Goal: Task Accomplishment & Management: Use online tool/utility

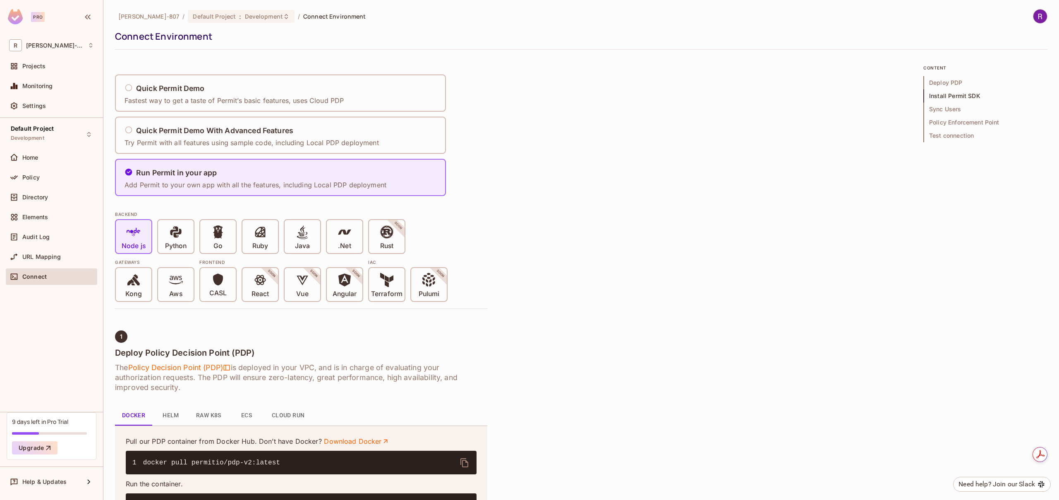
scroll to position [240, 0]
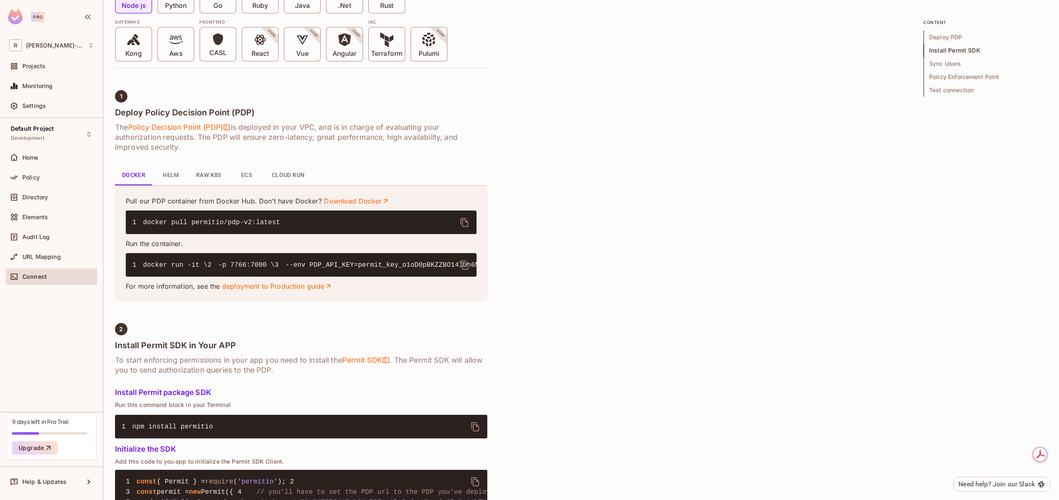
click at [463, 265] on icon "delete" at bounding box center [464, 265] width 10 height 10
drag, startPoint x: 339, startPoint y: 297, endPoint x: 334, endPoint y: 295, distance: 5.0
click at [339, 277] on pre "1 docker run -it \ 2 -p 7766:7000 \ 3 --env PDP_API_KEY=permit_key_o1oD0pBKZZBO…" at bounding box center [301, 265] width 351 height 24
drag, startPoint x: 225, startPoint y: 285, endPoint x: 462, endPoint y: 282, distance: 237.4
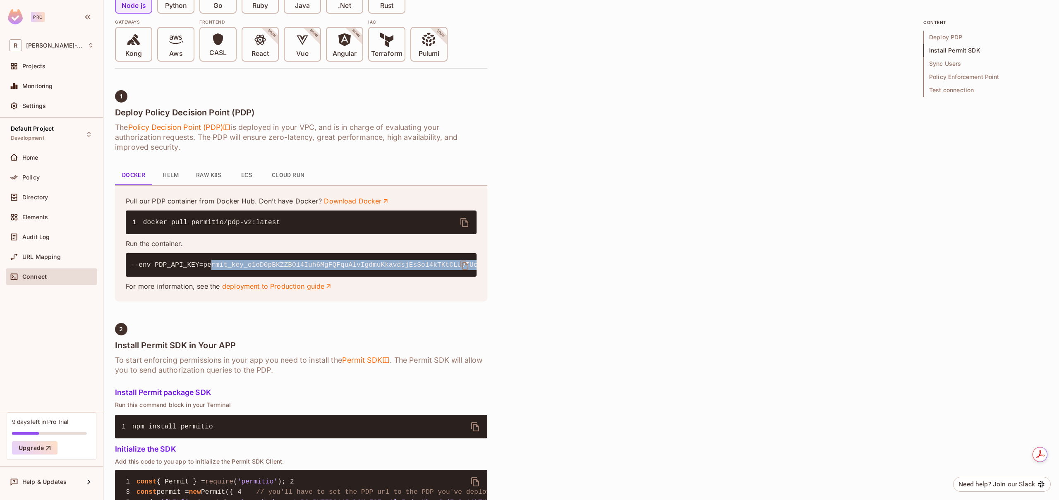
click at [462, 269] on code "1 docker run -it \ 2 -p 7766:7000 \ 3 --env PDP_API_KEY=permit_key_o1oD0pBKZZBO…" at bounding box center [389, 264] width 823 height 7
copy code "permit_key_o1oD0pBKZZBO14Iuh6MgFQFquAlvIgdmuKkavdsjEsSo14kTKtCLUvTUcV9bWf5INA1R…"
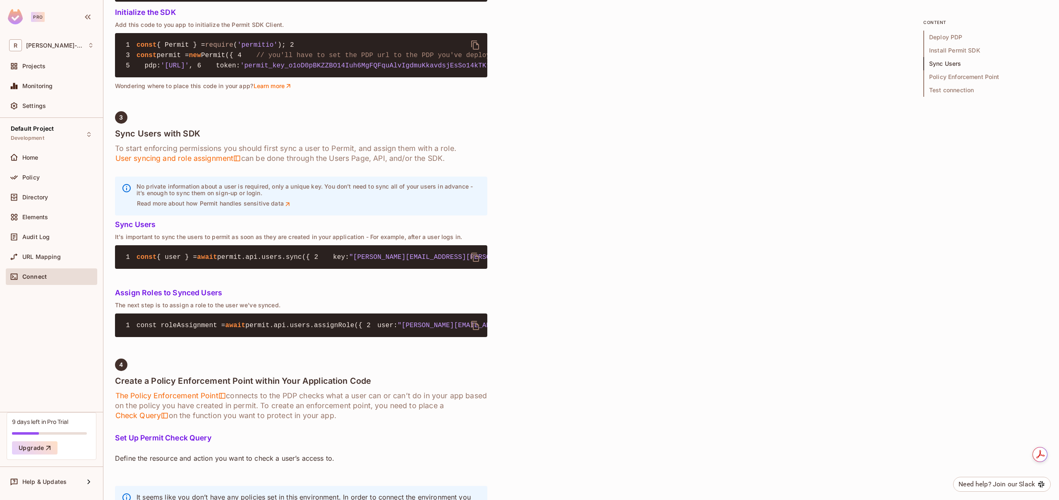
scroll to position [642, 0]
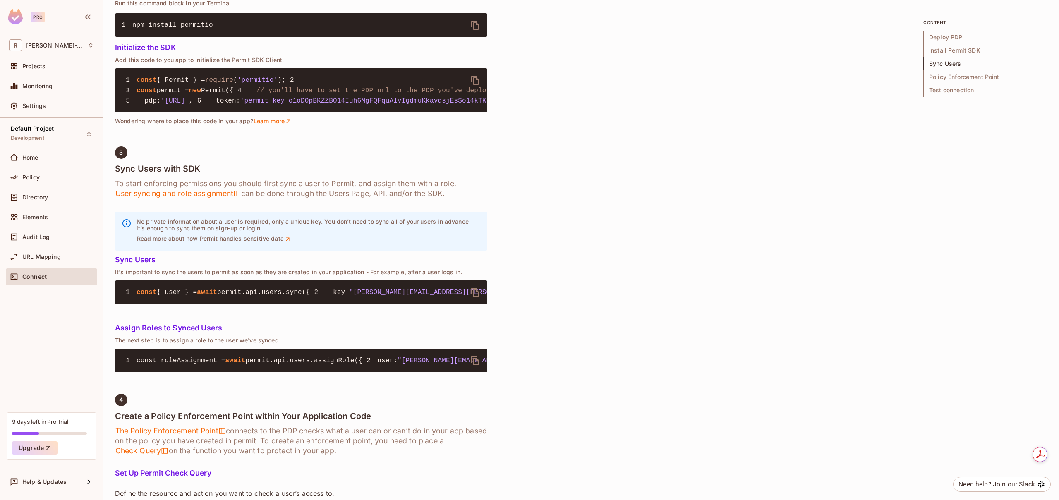
drag, startPoint x: 169, startPoint y: 158, endPoint x: 253, endPoint y: 157, distance: 83.9
click at [189, 105] on span "'[URL]'" at bounding box center [175, 100] width 28 height 7
copy span "[URL]"
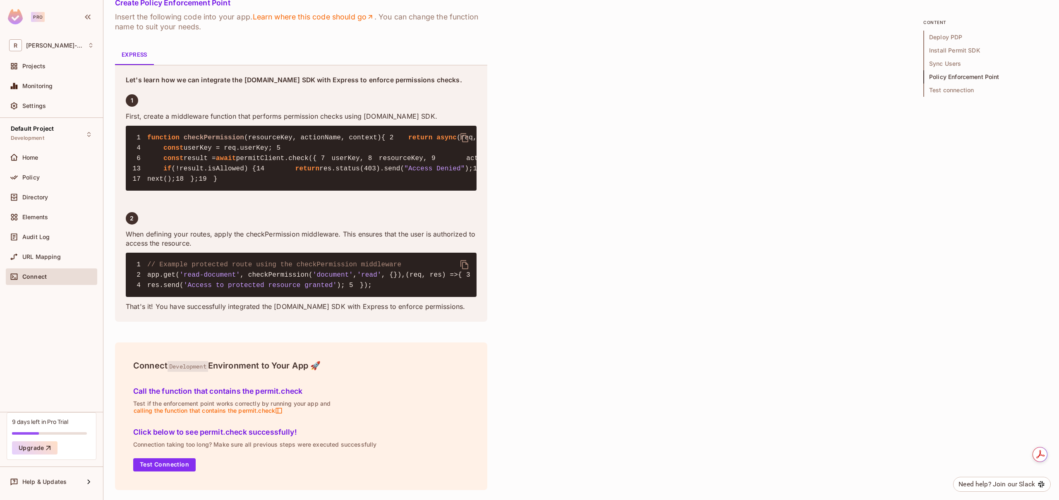
scroll to position [1544, 0]
click at [166, 467] on button "Test Connection" at bounding box center [164, 464] width 62 height 13
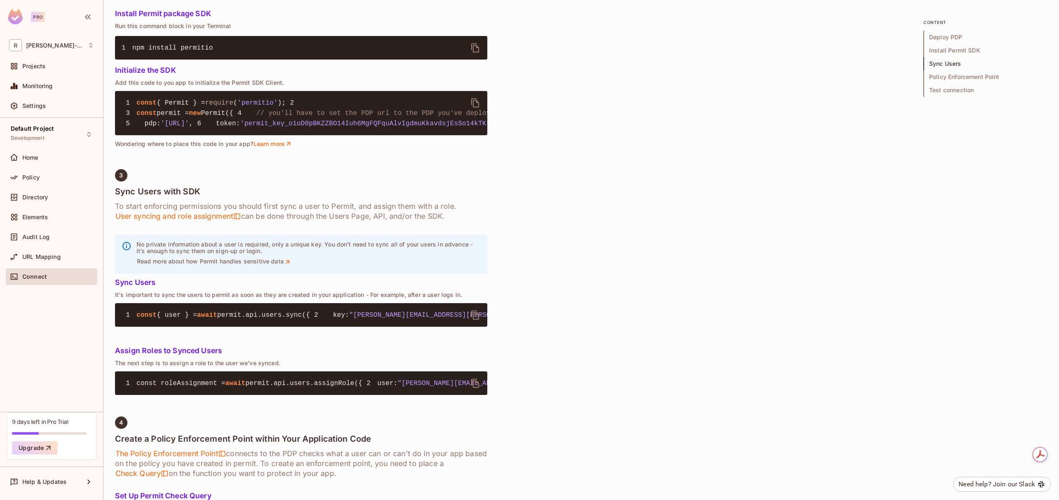
scroll to position [620, 0]
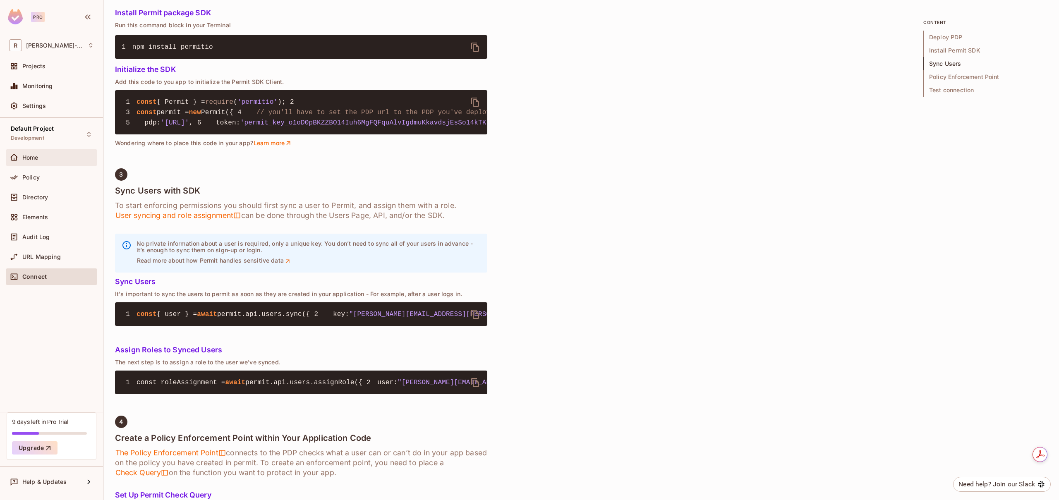
click at [30, 157] on span "Home" at bounding box center [30, 157] width 16 height 7
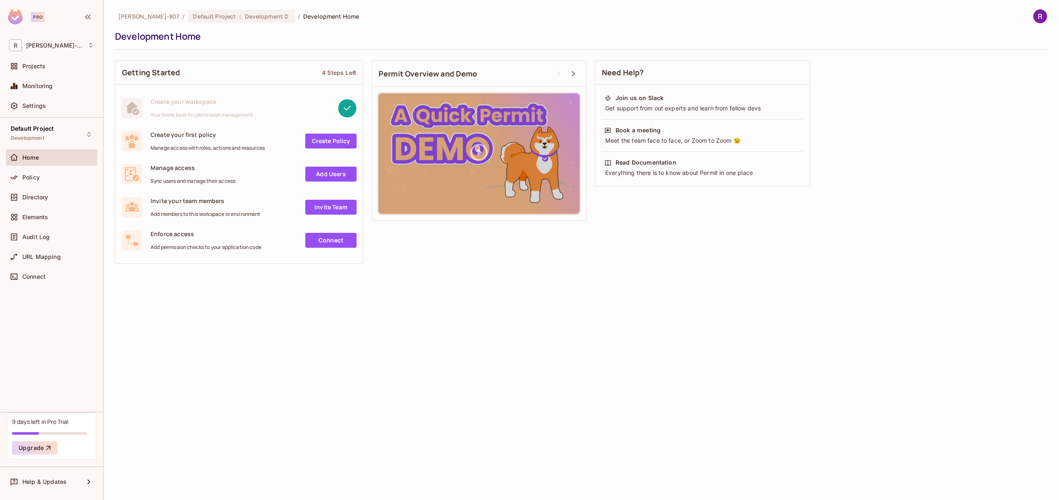
click at [325, 241] on link "Connect" at bounding box center [330, 240] width 51 height 15
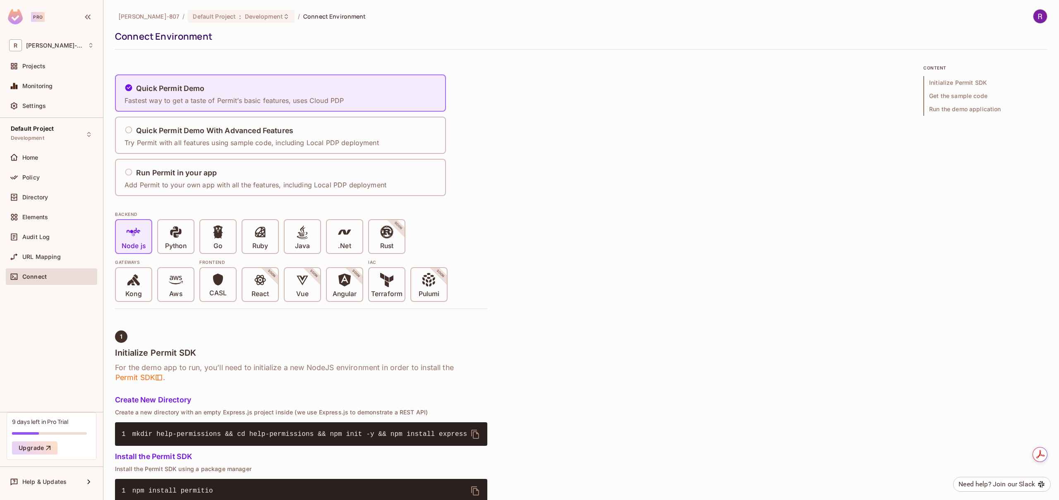
click at [47, 277] on div "Connect" at bounding box center [58, 276] width 72 height 7
click at [33, 179] on span "Policy" at bounding box center [30, 177] width 17 height 7
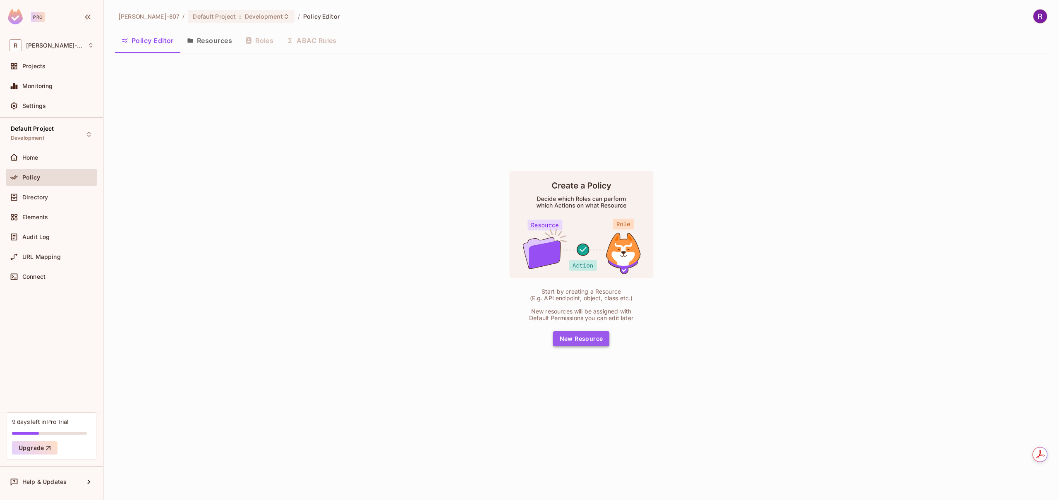
click at [573, 341] on button "New Resource" at bounding box center [581, 338] width 57 height 15
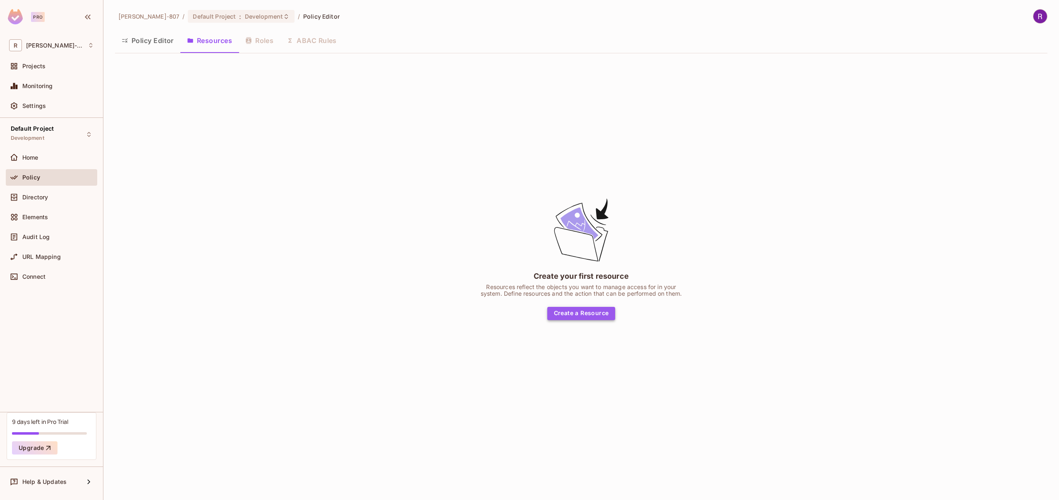
click at [576, 318] on button "Create a Resource" at bounding box center [581, 313] width 68 height 13
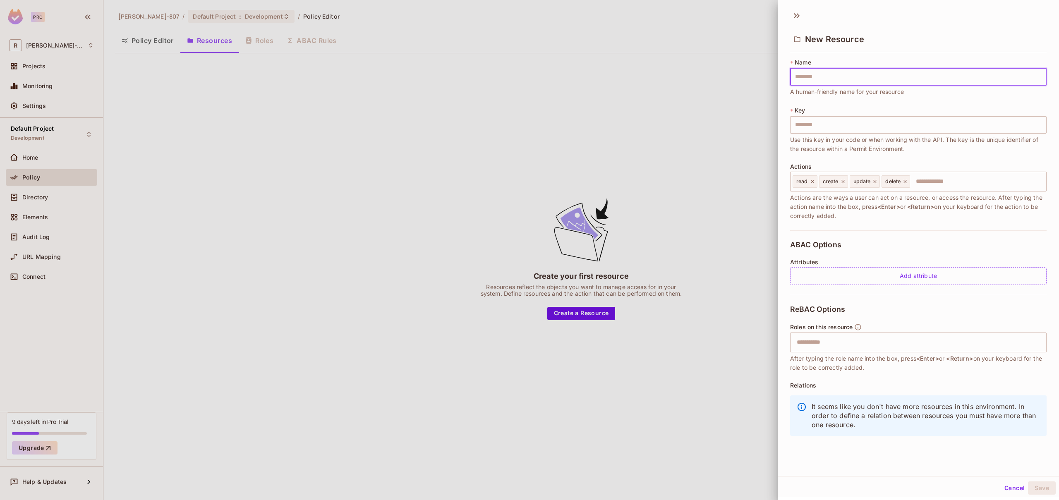
scroll to position [1, 0]
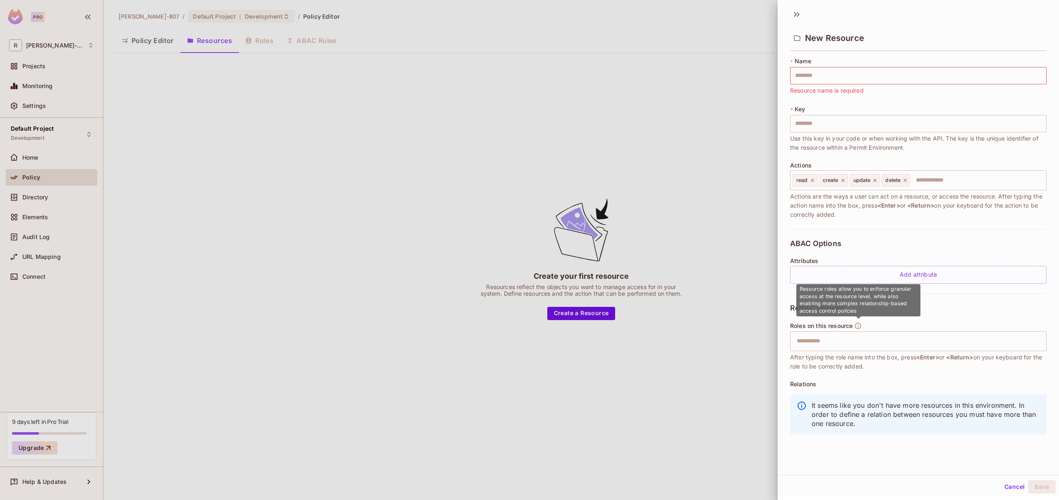
click at [860, 326] on icon "button" at bounding box center [857, 325] width 7 height 7
click at [263, 41] on div at bounding box center [529, 250] width 1059 height 500
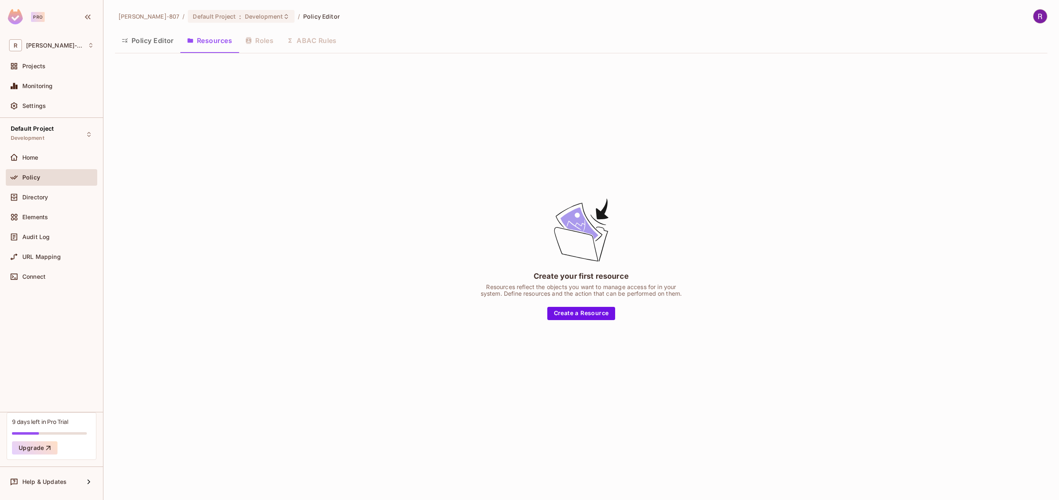
click at [261, 41] on div "Policy Editor Resources Roles ABAC Rules" at bounding box center [581, 40] width 932 height 21
click at [565, 316] on button "Create a Resource" at bounding box center [581, 313] width 68 height 13
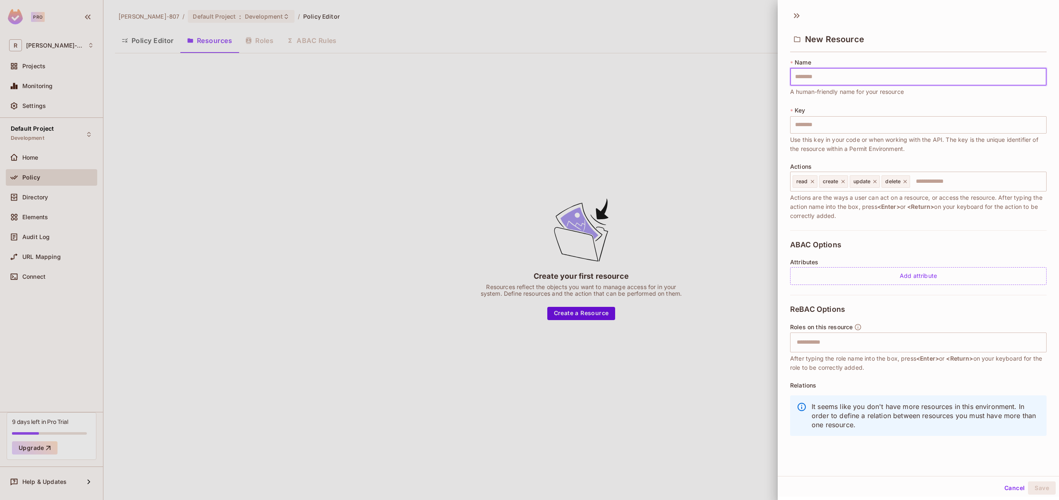
click at [813, 80] on input "text" at bounding box center [918, 76] width 256 height 17
type input "*"
type input "**"
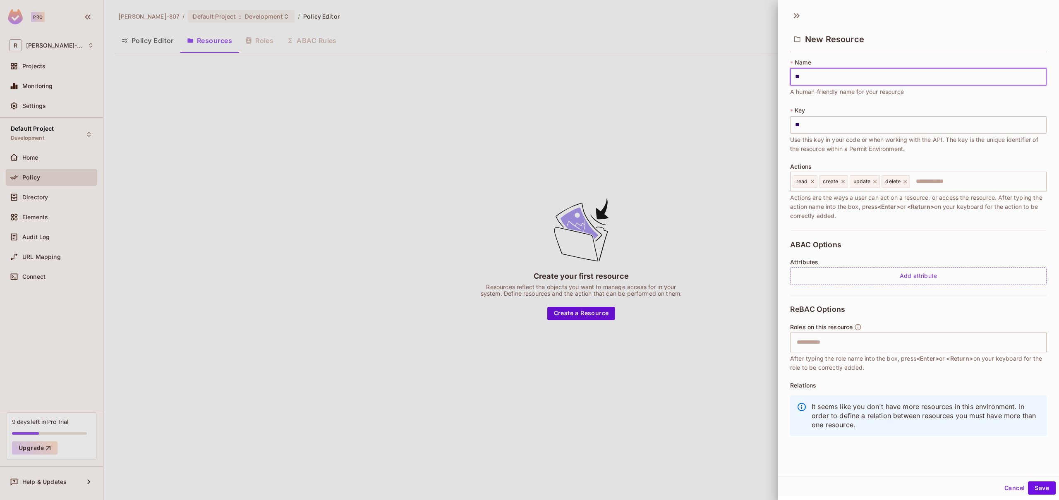
type input "***"
type input "****"
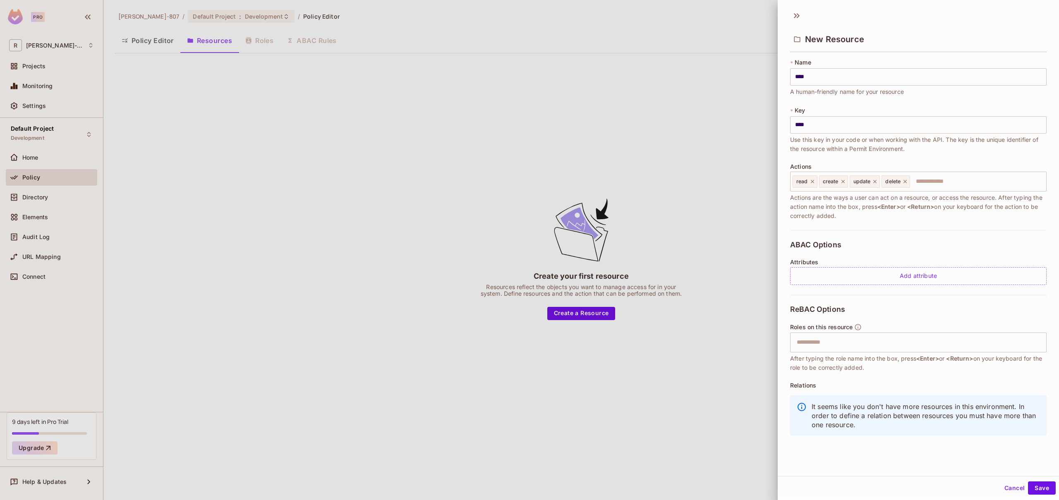
click at [850, 109] on div "* Key **** ​ Use this key in your code or when working with the API. The key is…" at bounding box center [918, 129] width 256 height 47
click at [912, 277] on div "Add attribute" at bounding box center [918, 276] width 256 height 18
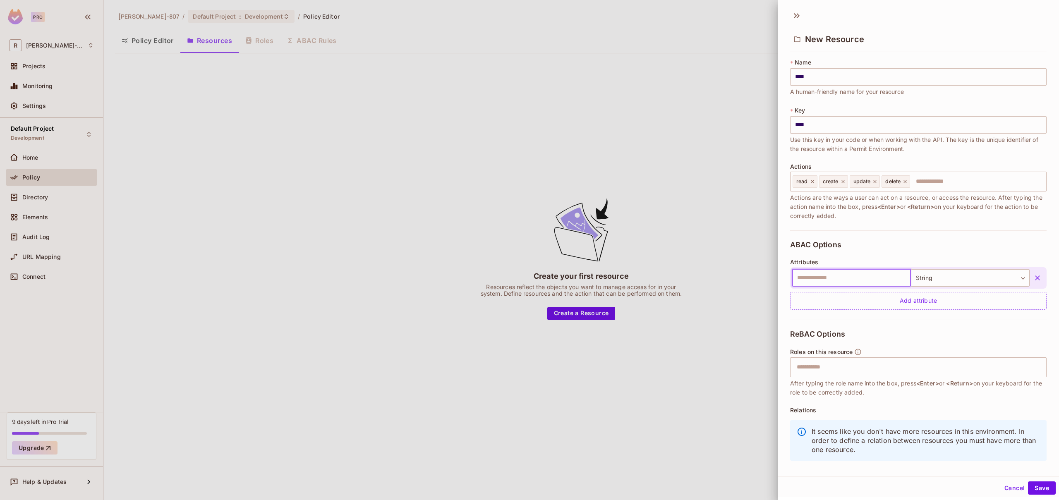
click at [873, 279] on input "text" at bounding box center [851, 277] width 119 height 17
type input "******"
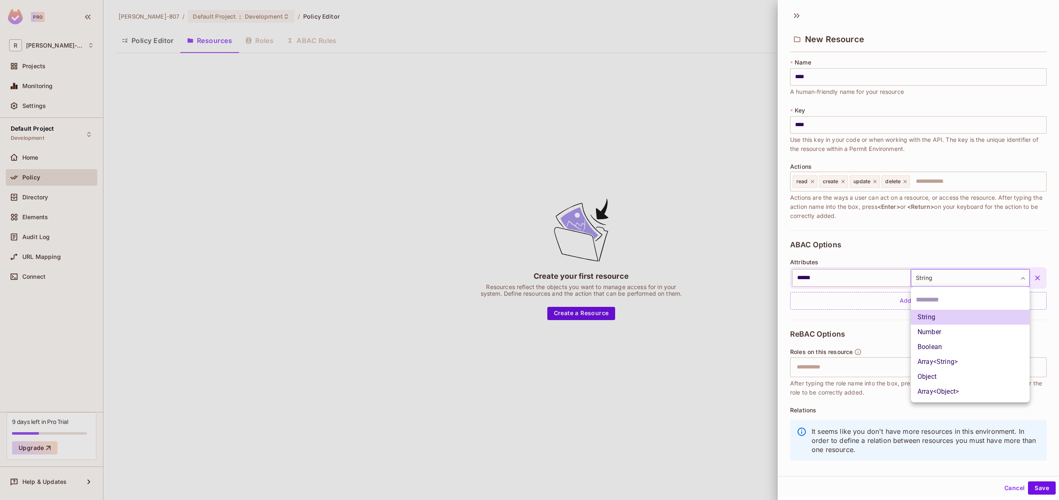
click at [1019, 280] on body "Pro R [PERSON_NAME]-807 Projects Monitoring Settings Default Project Developmen…" at bounding box center [529, 250] width 1059 height 500
click at [949, 318] on li "String" at bounding box center [970, 317] width 119 height 15
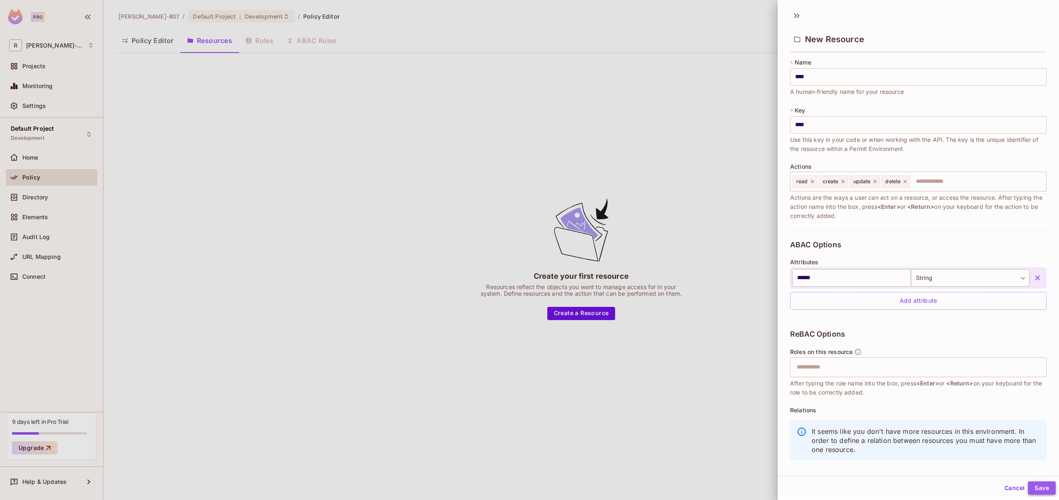
click at [1039, 486] on button "Save" at bounding box center [1042, 487] width 28 height 13
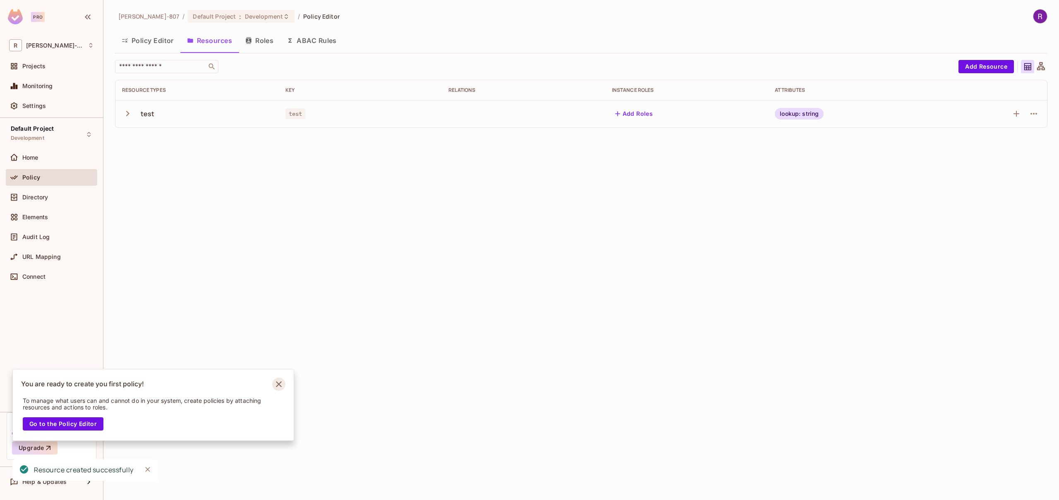
click at [277, 384] on icon "Notifications Alt+T" at bounding box center [279, 384] width 6 height 6
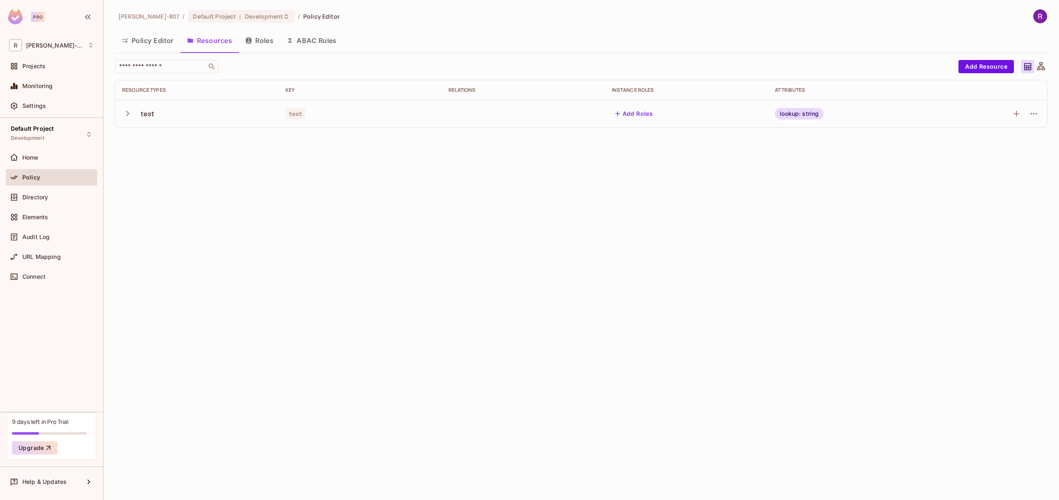
click at [259, 43] on button "Roles" at bounding box center [259, 40] width 41 height 21
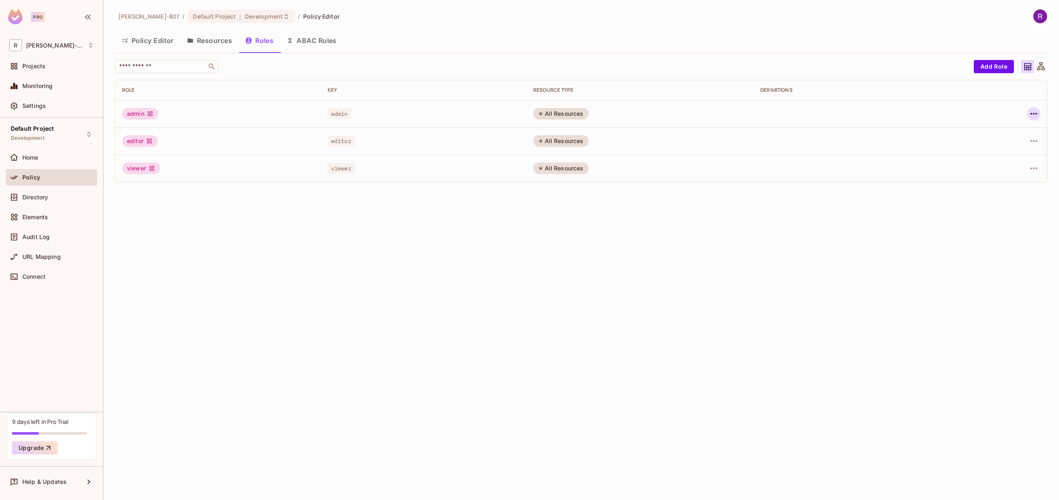
click at [1037, 112] on icon "button" at bounding box center [1033, 114] width 10 height 10
click at [990, 133] on div "Edit Role" at bounding box center [996, 133] width 25 height 8
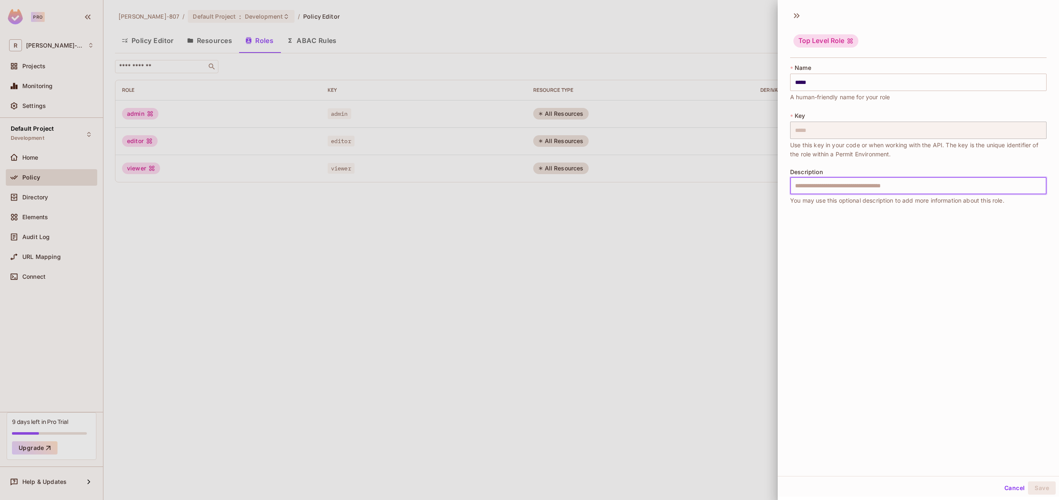
click at [820, 188] on input "text" at bounding box center [918, 185] width 256 height 17
click at [755, 193] on div at bounding box center [529, 250] width 1059 height 500
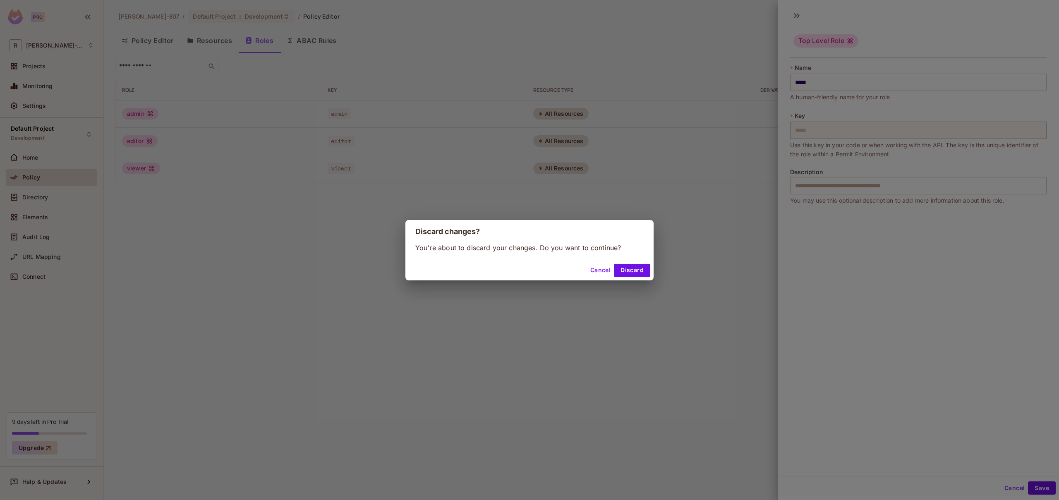
click at [598, 270] on button "Cancel" at bounding box center [600, 270] width 27 height 13
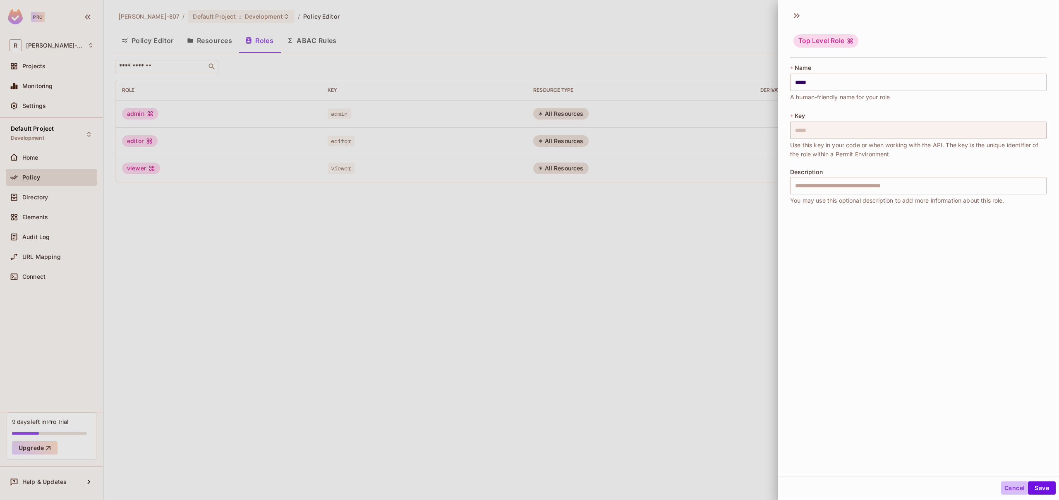
click at [1013, 489] on button "Cancel" at bounding box center [1014, 487] width 27 height 13
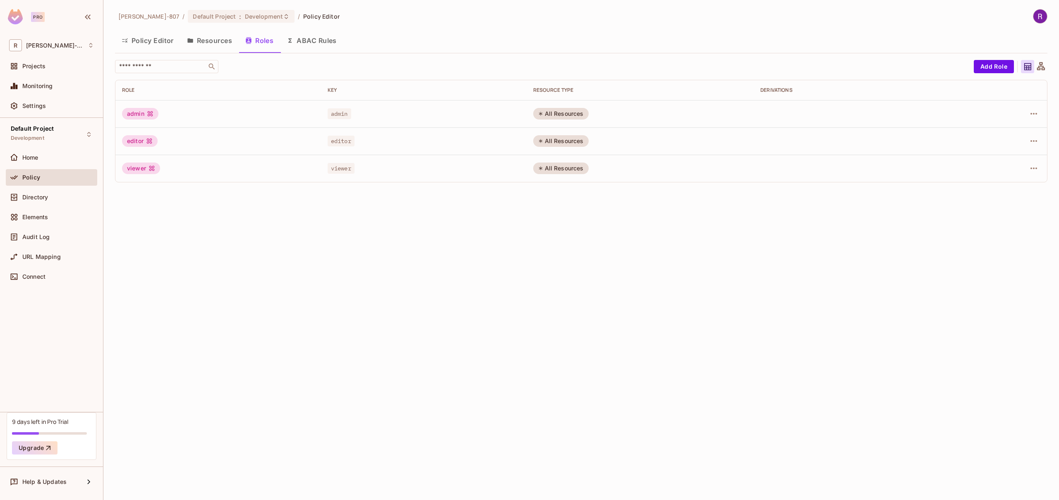
click at [1042, 65] on icon at bounding box center [1040, 67] width 10 height 10
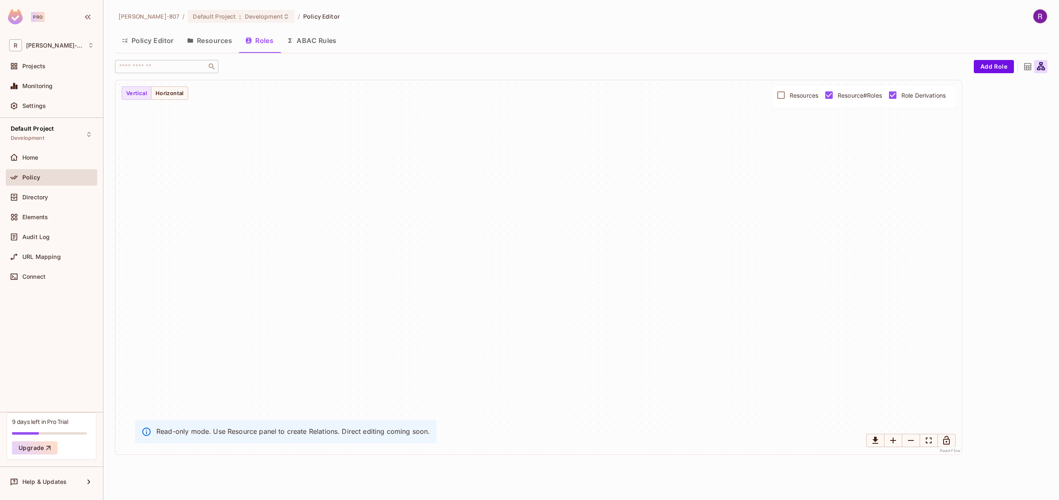
click at [212, 38] on button "Resources" at bounding box center [209, 40] width 58 height 21
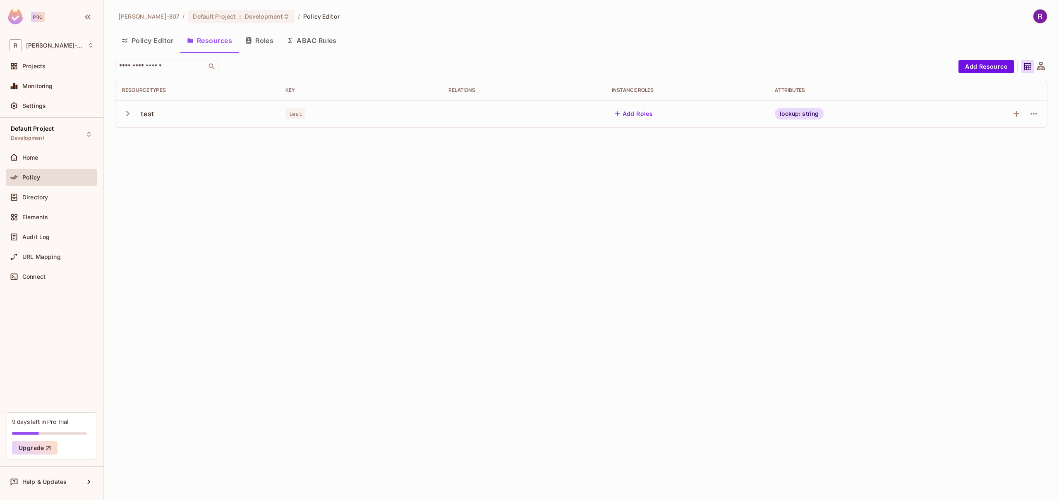
click at [129, 116] on icon "button" at bounding box center [127, 113] width 11 height 11
click at [1033, 141] on icon "button" at bounding box center [1033, 141] width 7 height 2
click at [999, 160] on div "Edit Action" at bounding box center [1002, 160] width 31 height 8
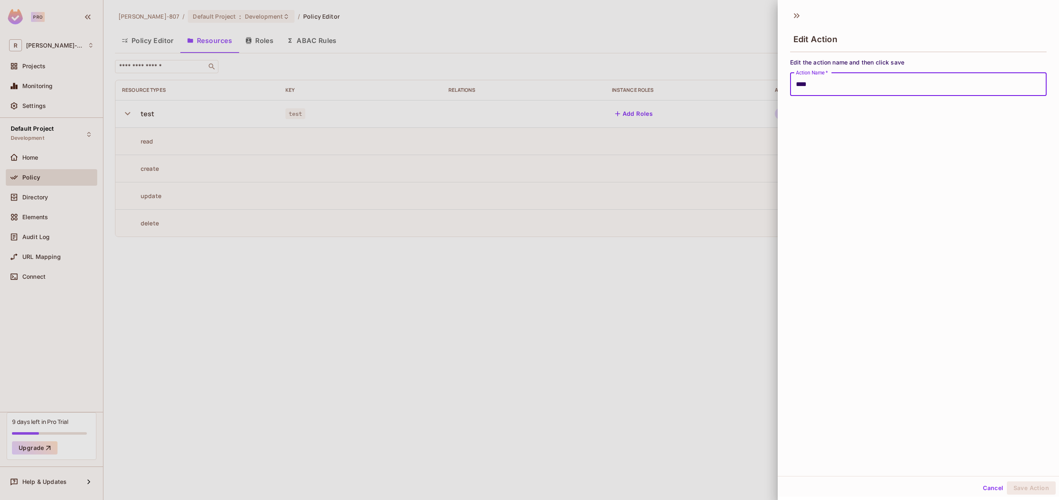
click at [613, 287] on div at bounding box center [529, 250] width 1059 height 500
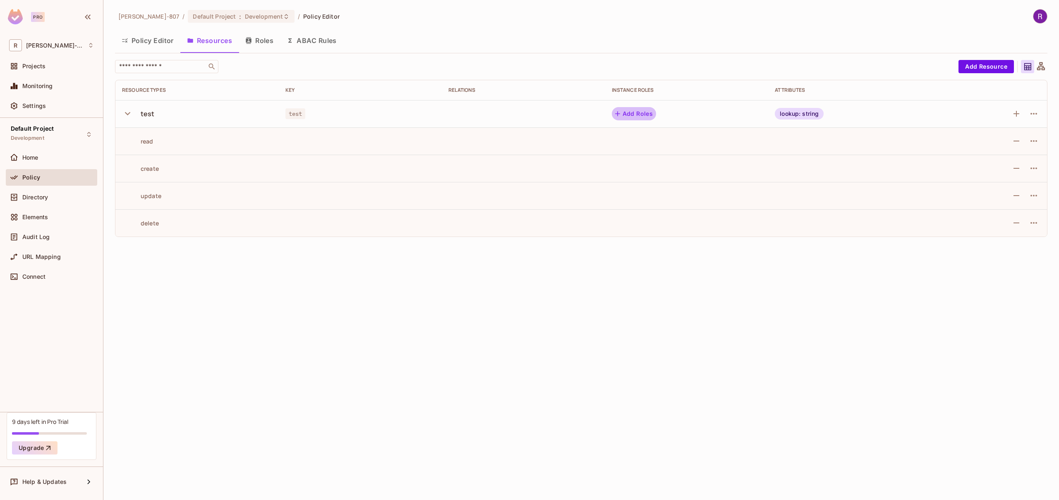
click at [630, 112] on button "Add Roles" at bounding box center [634, 113] width 45 height 13
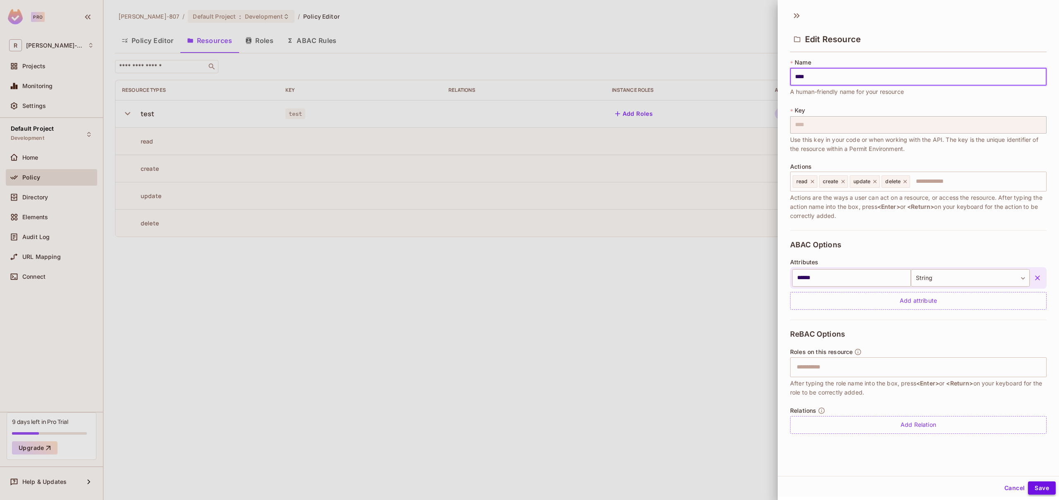
click at [1044, 488] on button "Save" at bounding box center [1042, 487] width 28 height 13
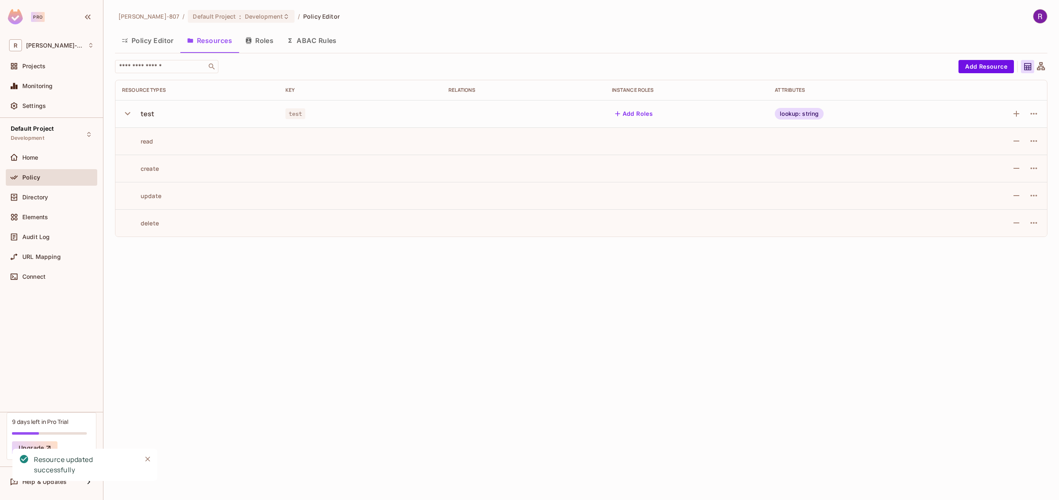
click at [307, 42] on button "ABAC Rules" at bounding box center [311, 40] width 63 height 21
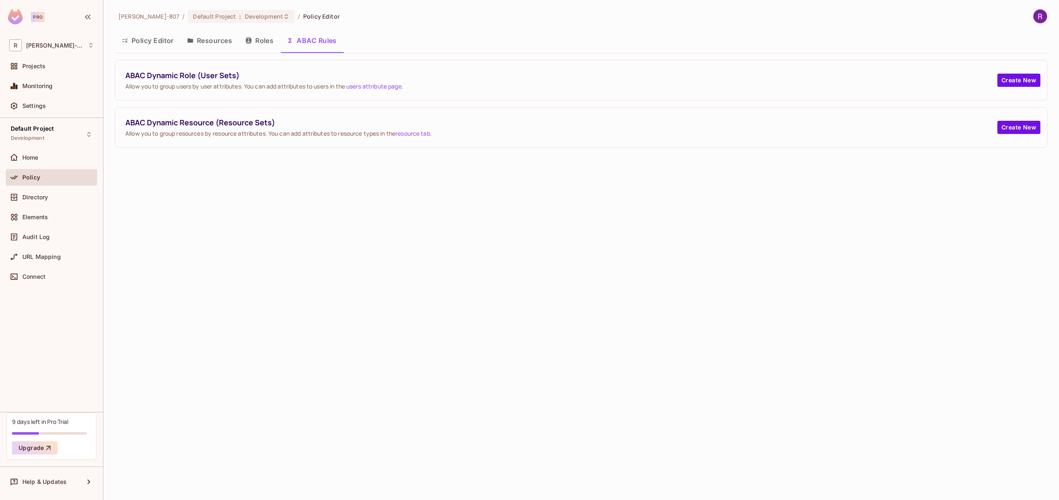
click at [256, 39] on button "Roles" at bounding box center [259, 40] width 41 height 21
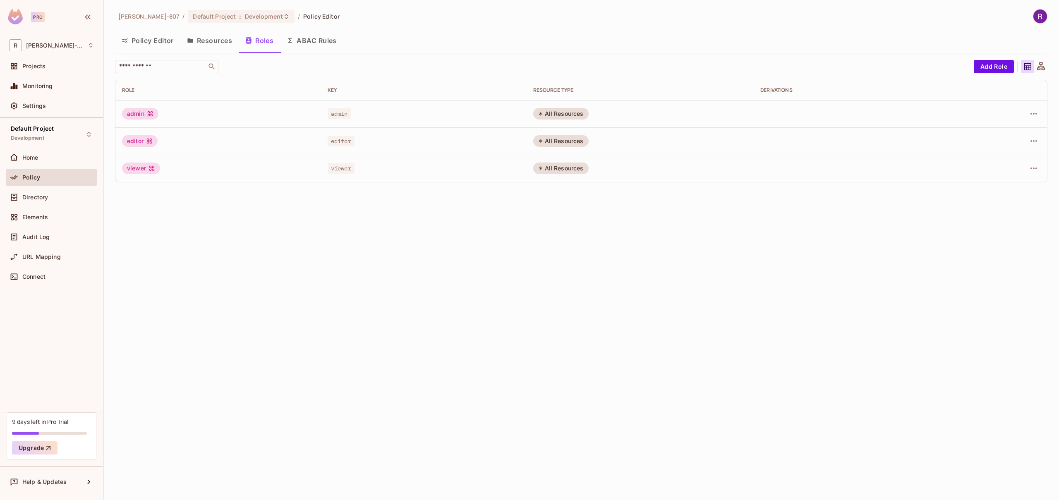
click at [141, 39] on button "Policy Editor" at bounding box center [147, 40] width 65 height 21
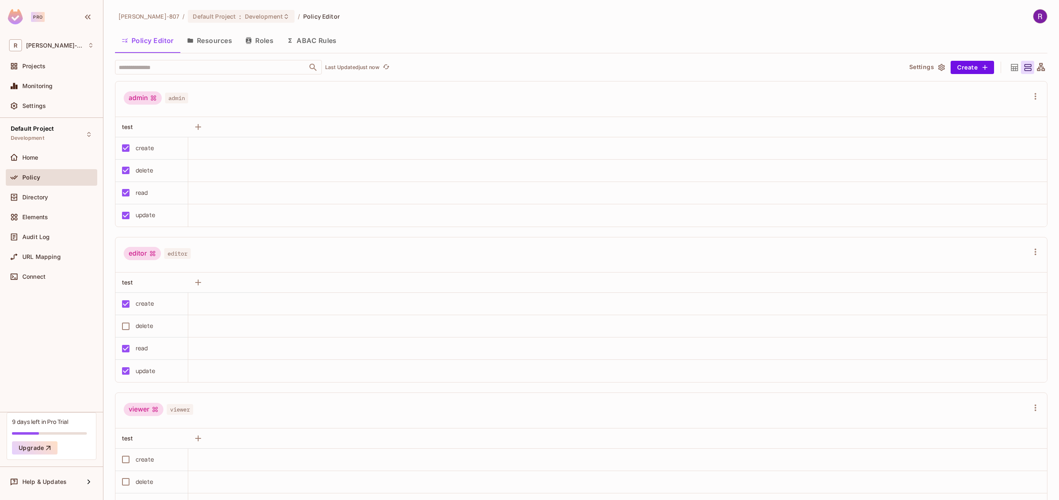
scroll to position [59, 0]
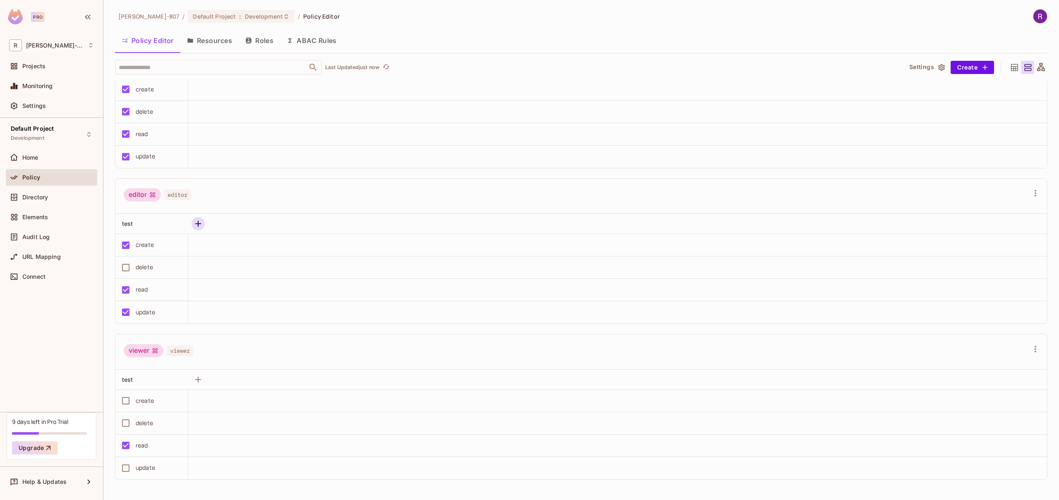
click at [195, 223] on icon "button" at bounding box center [198, 224] width 10 height 10
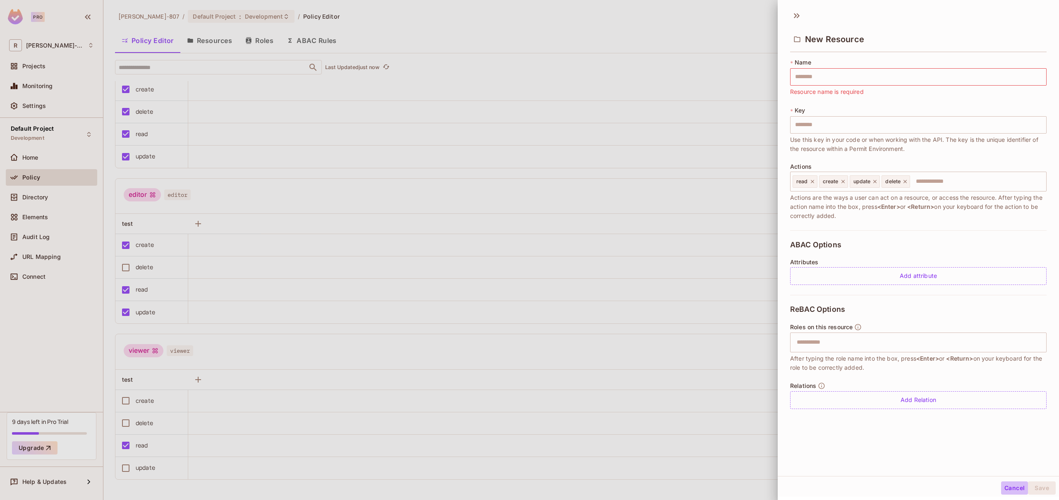
click at [1010, 488] on button "Cancel" at bounding box center [1014, 487] width 27 height 13
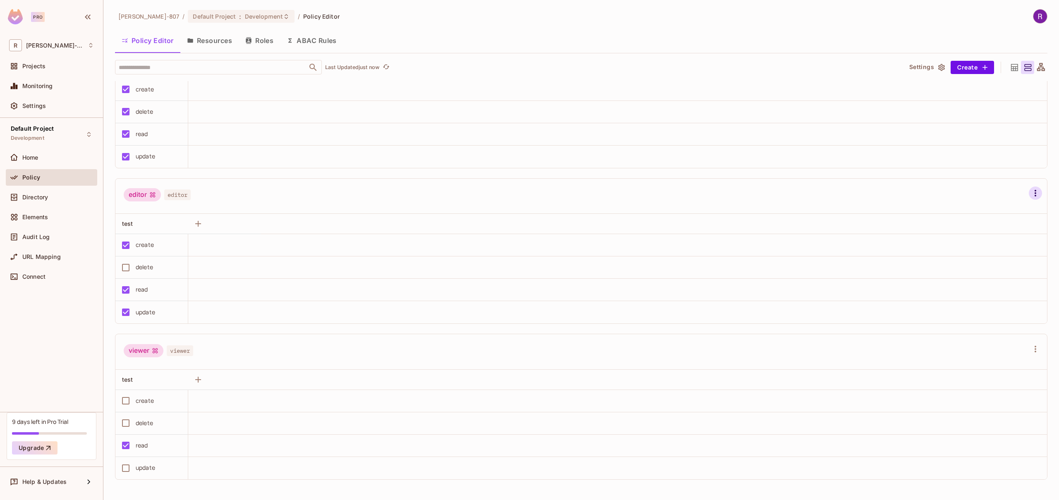
click at [1037, 194] on icon "button" at bounding box center [1035, 193] width 10 height 10
click at [763, 193] on div at bounding box center [529, 250] width 1059 height 500
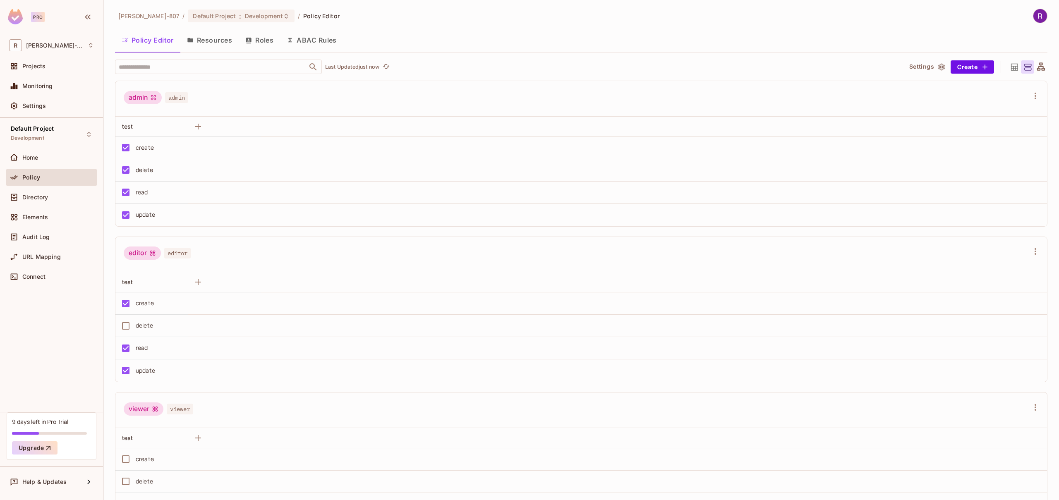
click at [182, 99] on span "admin" at bounding box center [176, 97] width 23 height 11
click at [38, 274] on span "Connect" at bounding box center [33, 276] width 23 height 7
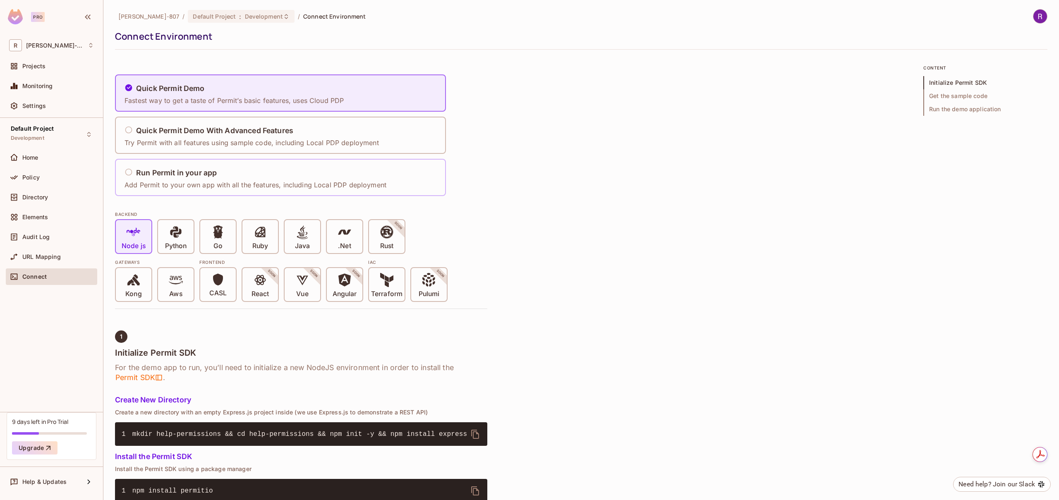
click at [129, 171] on icon at bounding box center [128, 172] width 8 height 8
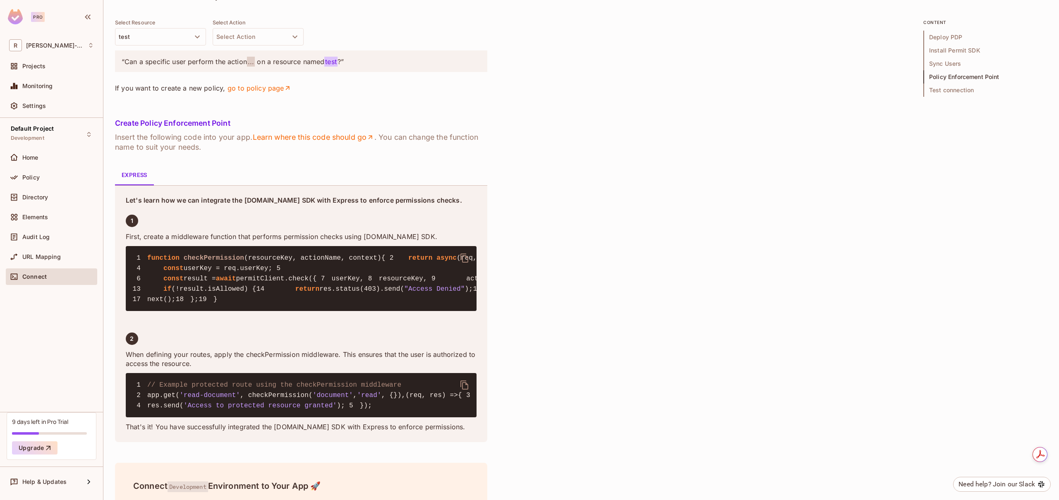
scroll to position [1143, 0]
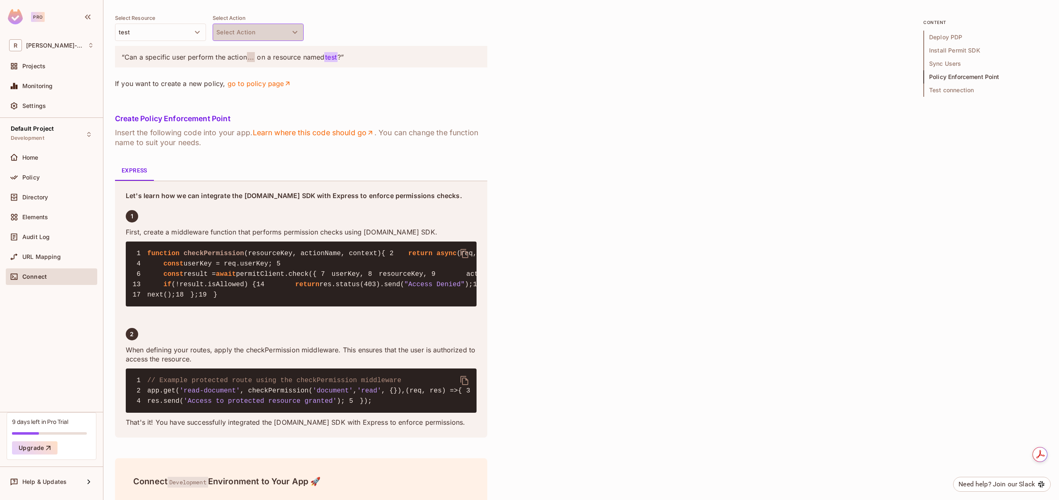
click at [255, 41] on button "Select Action" at bounding box center [258, 32] width 91 height 17
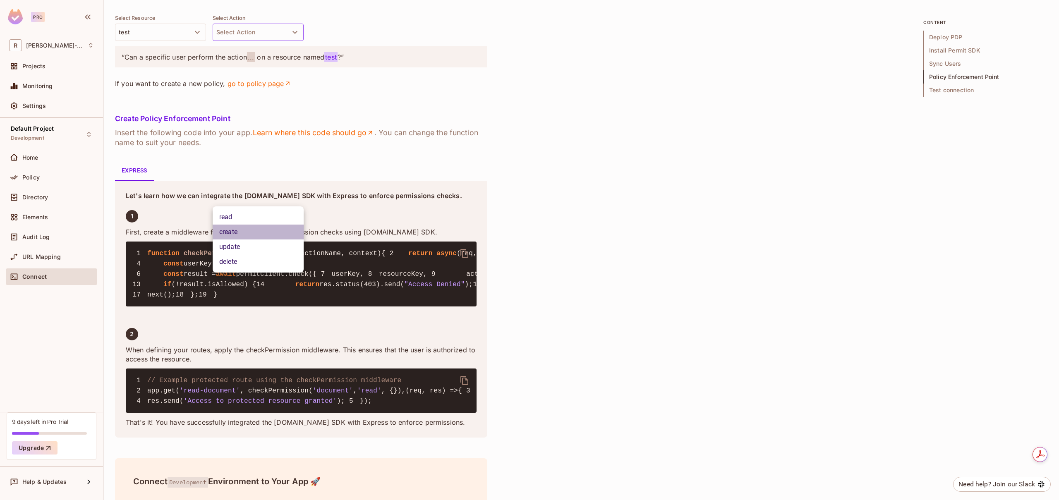
click at [227, 231] on li "create" at bounding box center [258, 232] width 91 height 15
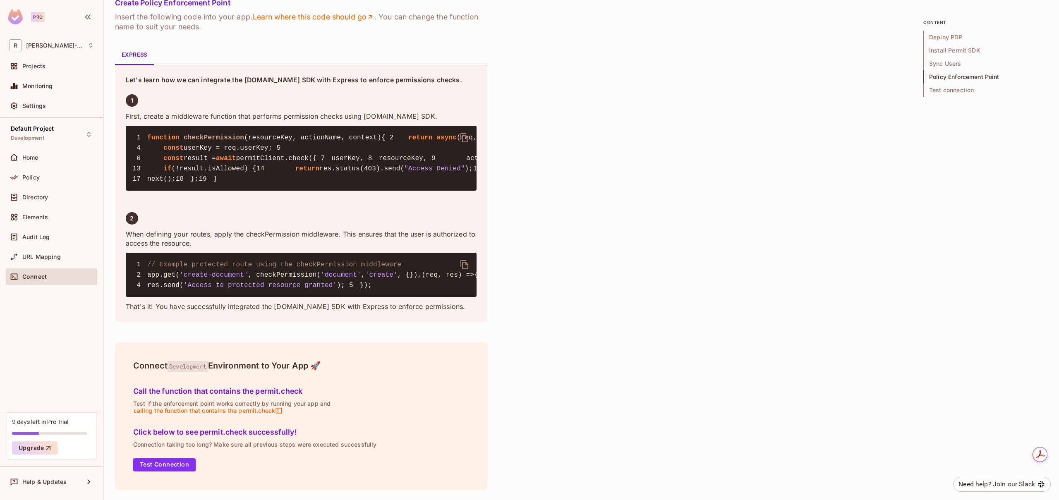
scroll to position [1580, 0]
click at [168, 463] on button "Test Connection" at bounding box center [164, 464] width 62 height 13
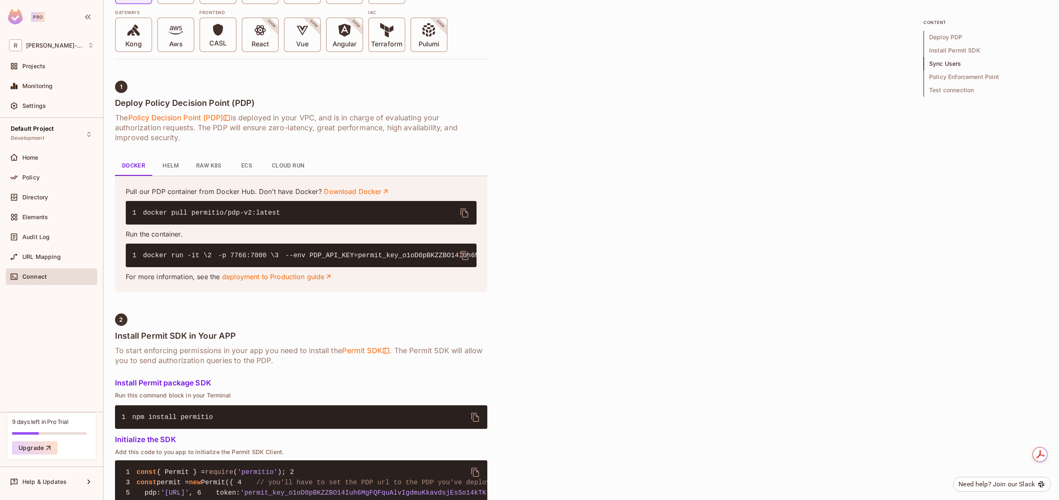
scroll to position [0, 0]
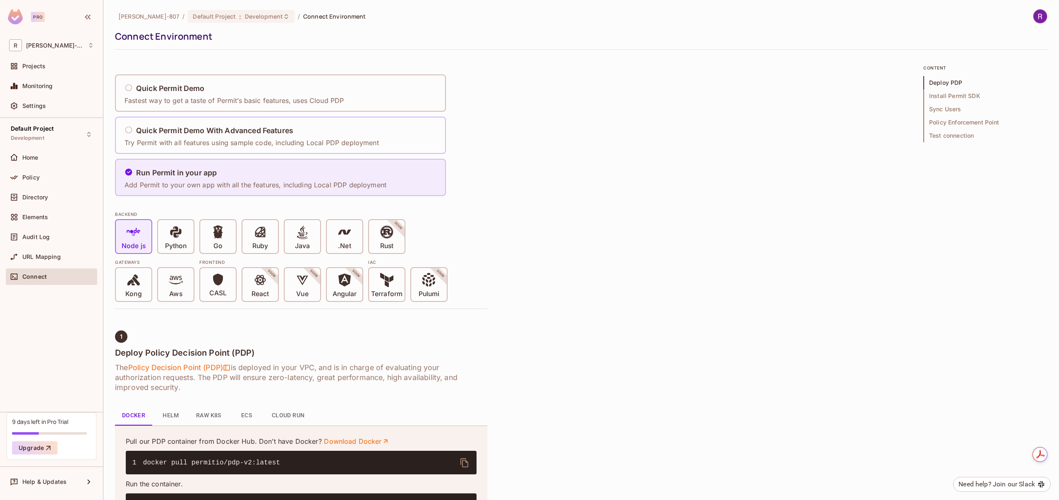
click at [129, 130] on icon at bounding box center [128, 130] width 8 height 8
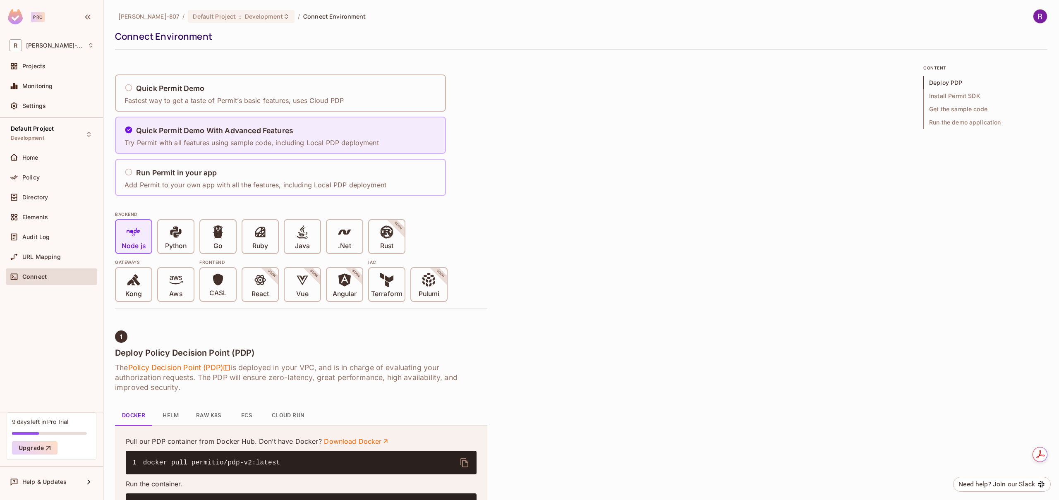
click at [225, 136] on div "Quick Permit Demo With Advanced Features Try Permit with all features using sam…" at bounding box center [251, 135] width 254 height 24
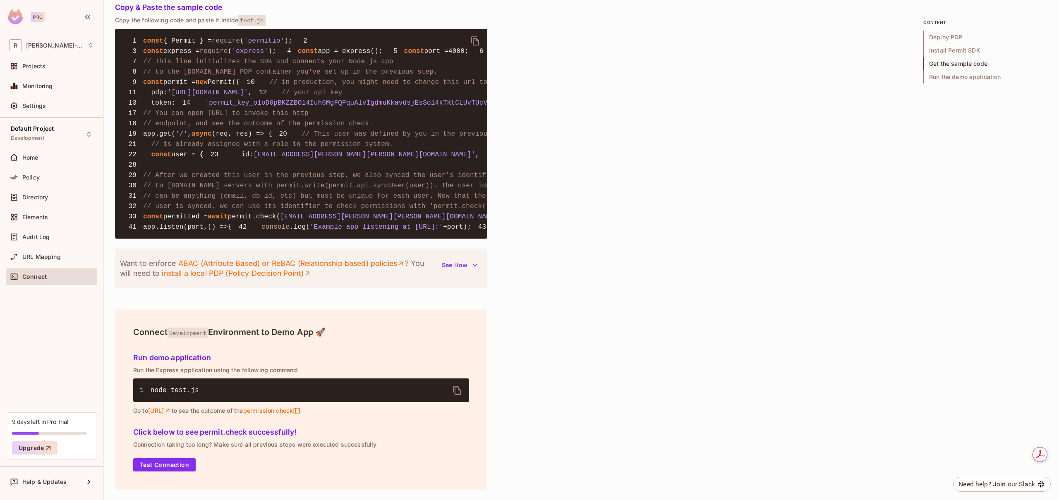
scroll to position [1133, 0]
click at [474, 266] on icon "button" at bounding box center [475, 265] width 5 height 2
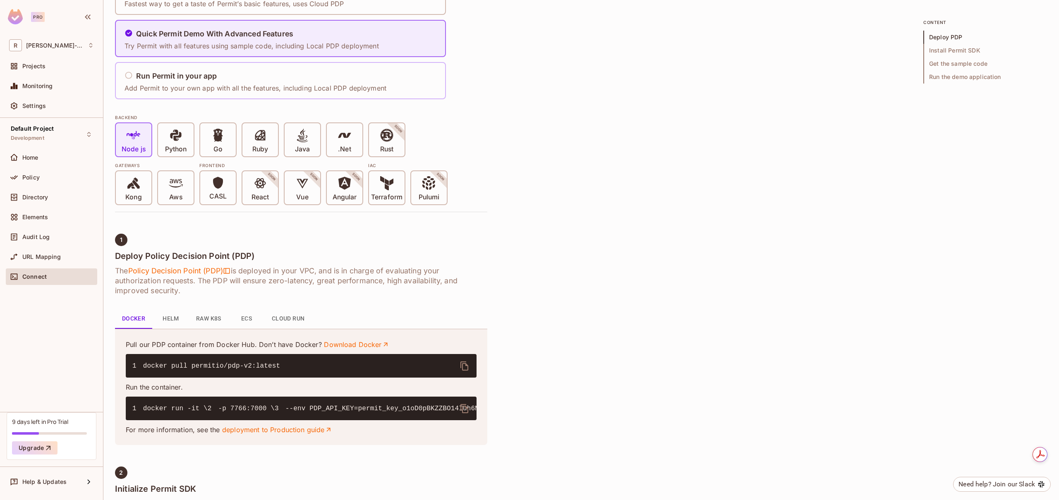
scroll to position [94, 0]
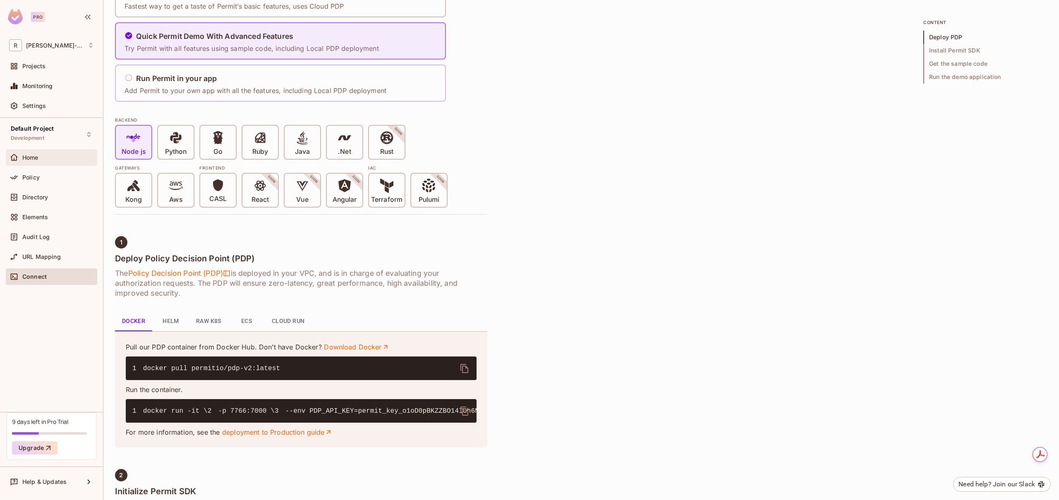
click at [26, 160] on span "Home" at bounding box center [30, 157] width 16 height 7
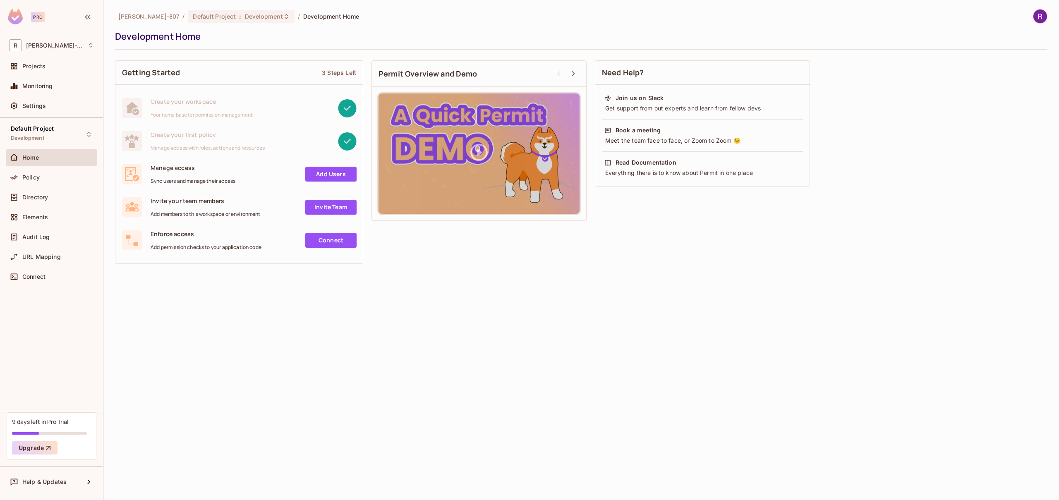
click at [312, 173] on link "Add Users" at bounding box center [330, 174] width 51 height 15
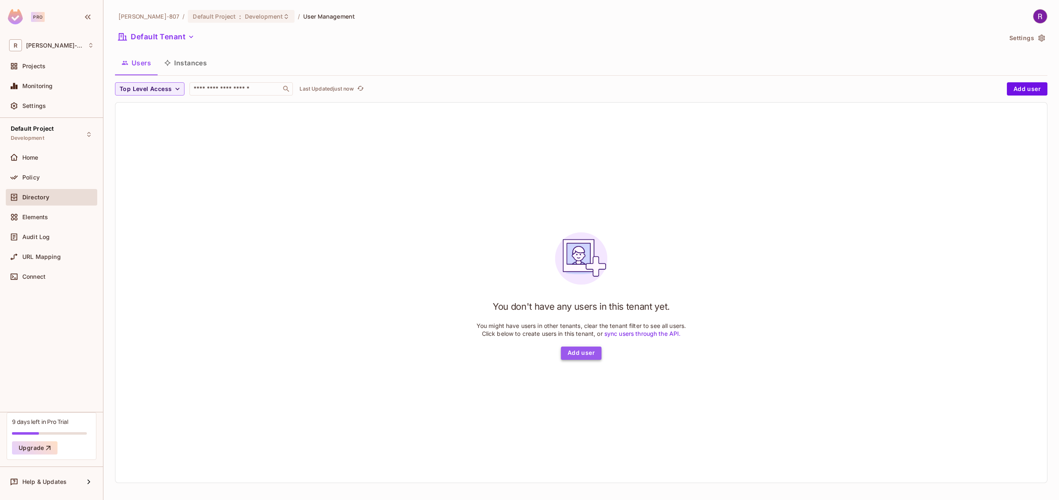
click at [585, 356] on button "Add user" at bounding box center [581, 353] width 41 height 13
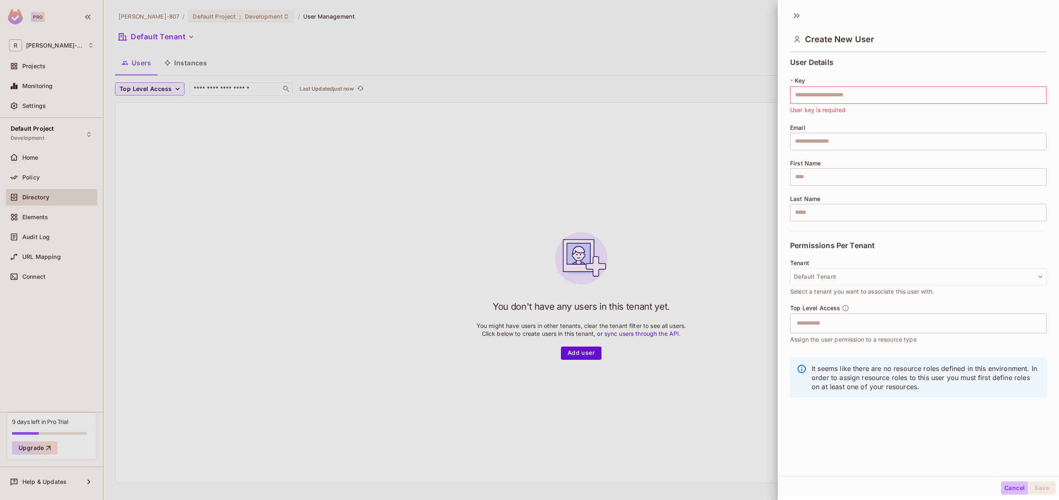
click at [1014, 488] on button "Cancel" at bounding box center [1014, 487] width 27 height 13
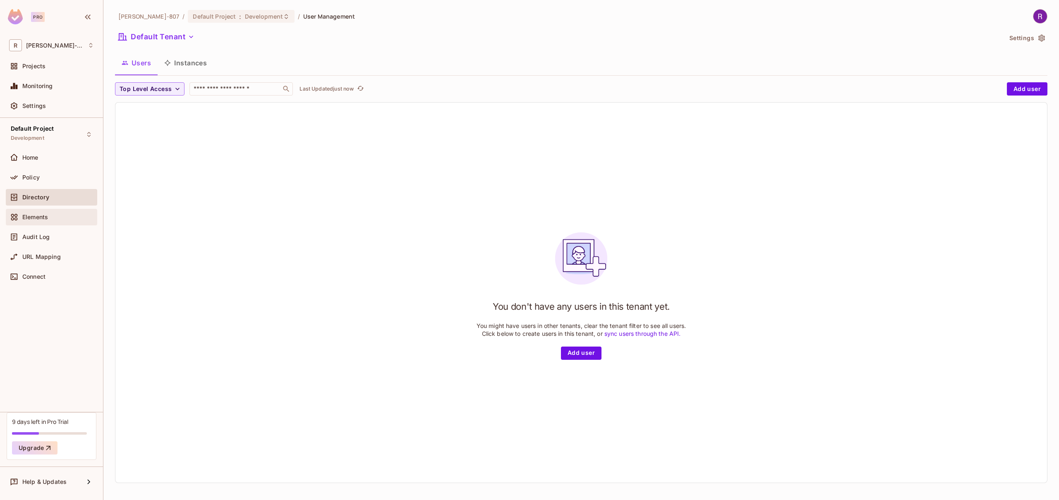
click at [33, 218] on span "Elements" at bounding box center [35, 217] width 26 height 7
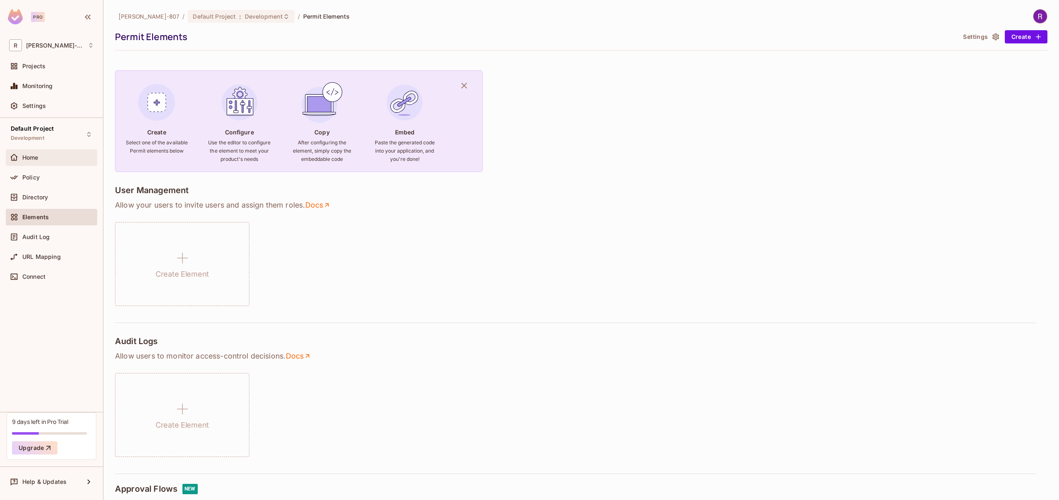
click at [27, 157] on span "Home" at bounding box center [30, 157] width 16 height 7
